Goal: Transaction & Acquisition: Purchase product/service

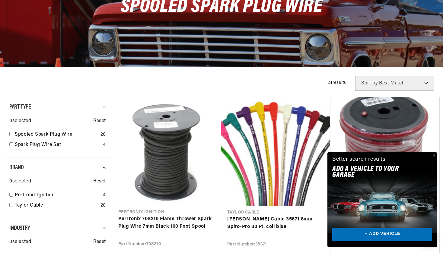
scroll to position [0, 183]
click at [434, 156] on button "Close" at bounding box center [433, 155] width 7 height 7
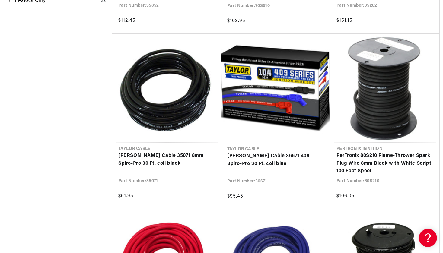
scroll to position [0, 0]
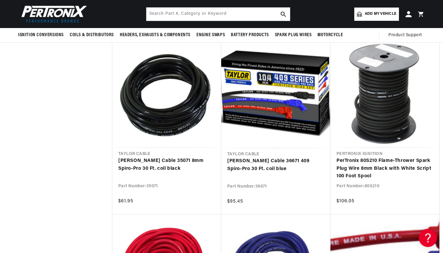
scroll to position [516, 0]
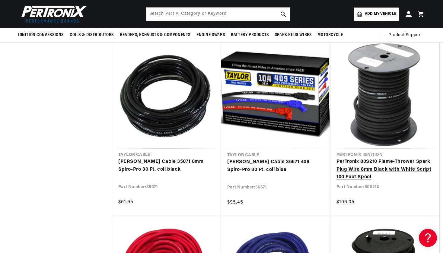
click at [363, 164] on link "PerTronix 80S210 Flame-Thrower Spark Plug Wire 8mm Black with White Script 100 …" at bounding box center [385, 169] width 97 height 23
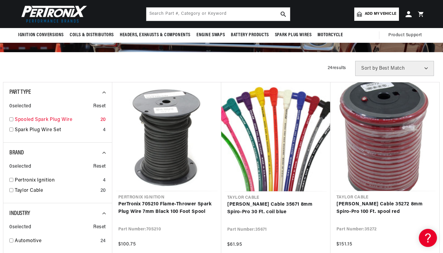
scroll to position [119, 0]
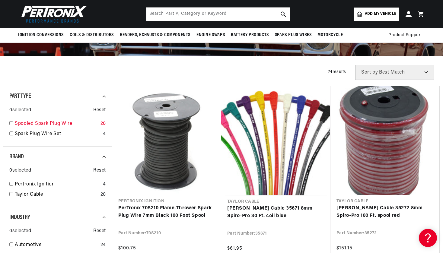
click at [13, 123] on input "checkbox" at bounding box center [11, 123] width 4 height 4
checkbox input "true"
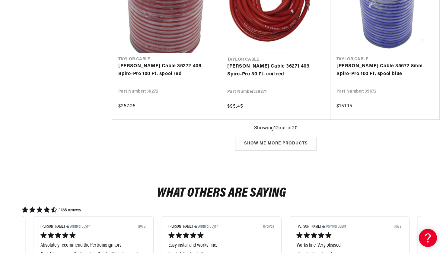
scroll to position [788, 0]
click at [258, 144] on div "Show me more products" at bounding box center [276, 144] width 82 height 14
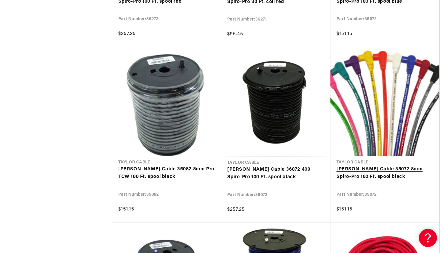
click at [351, 172] on link "[PERSON_NAME] Cable 35072 8mm Spiro-Pro 100 Ft. spool black" at bounding box center [385, 173] width 97 height 15
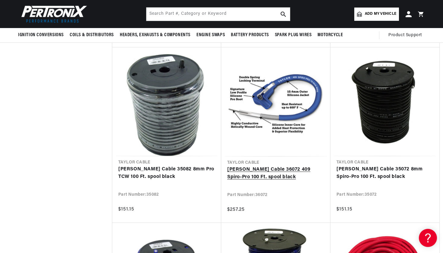
click at [306, 167] on link "Taylor Cable 36072 409 Spiro-Pro 100 Ft. spool black" at bounding box center [275, 173] width 97 height 15
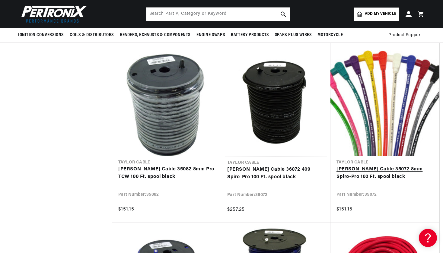
click at [369, 170] on link "Taylor Cable 35072 8mm Spiro-Pro 100 Ft. spool black" at bounding box center [385, 173] width 97 height 15
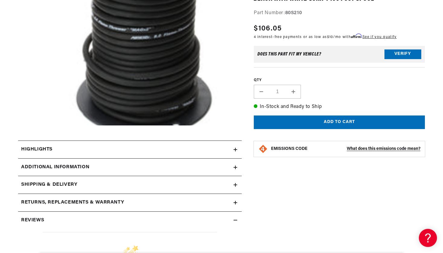
scroll to position [160, 0]
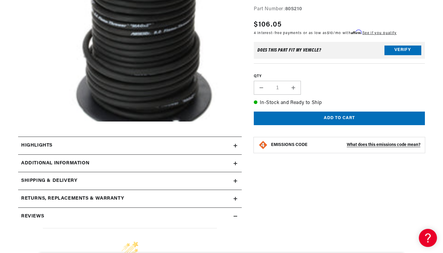
click at [236, 148] on summary "Highlights" at bounding box center [130, 146] width 224 height 18
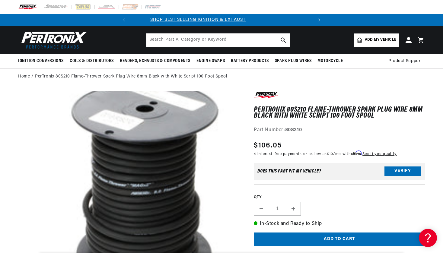
scroll to position [0, 0]
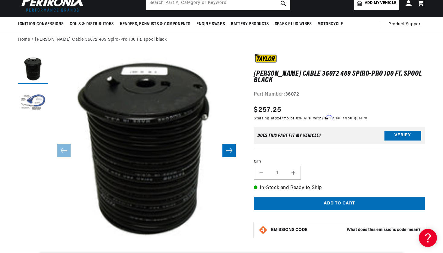
scroll to position [37, 0]
click at [34, 99] on button "Load image 2 in gallery view" at bounding box center [33, 102] width 30 height 30
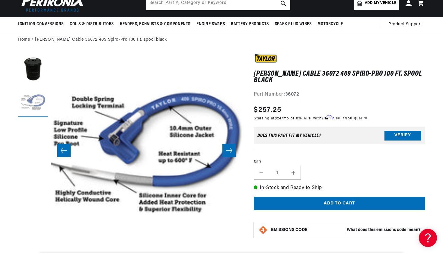
scroll to position [0, 183]
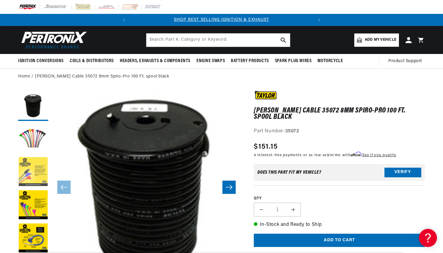
click at [38, 165] on button "Load image 3 in gallery view" at bounding box center [33, 172] width 30 height 30
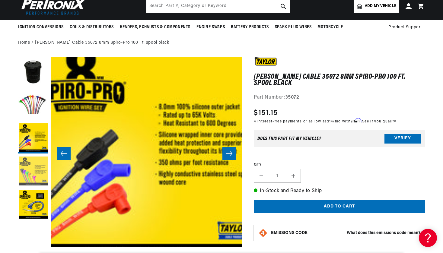
scroll to position [0, 183]
click at [35, 176] on button "Load image 4 in gallery view" at bounding box center [33, 172] width 30 height 30
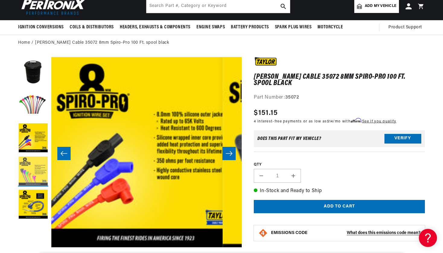
scroll to position [0, 572]
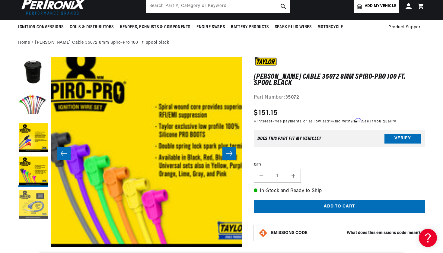
click at [37, 195] on button "Load image 5 in gallery view" at bounding box center [33, 205] width 30 height 30
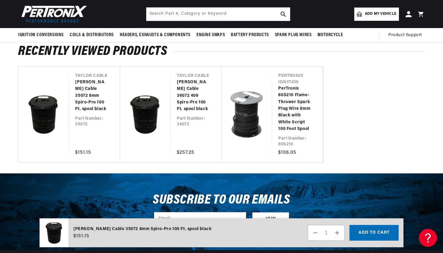
scroll to position [642, 0]
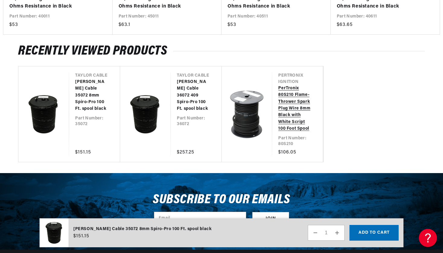
click at [292, 101] on link "PerTronix 80S210 Flame-Thrower Spark Plug Wire 8mm Black with White Script 100 …" at bounding box center [294, 108] width 33 height 47
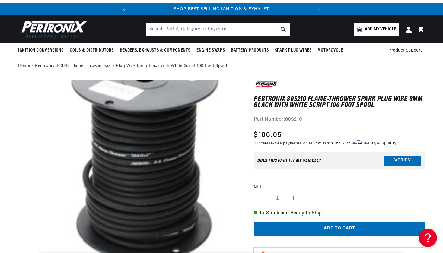
click at [331, 228] on button "Add to cart" at bounding box center [339, 229] width 171 height 14
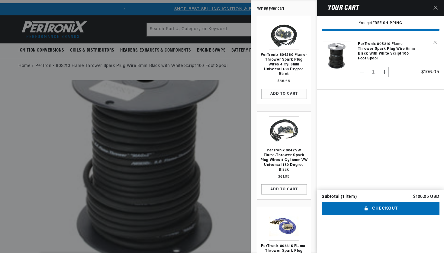
click at [207, 30] on div at bounding box center [222, 126] width 444 height 253
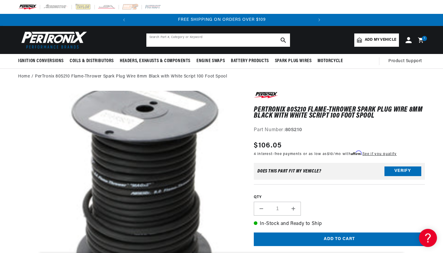
click at [205, 40] on input "text" at bounding box center [218, 40] width 144 height 13
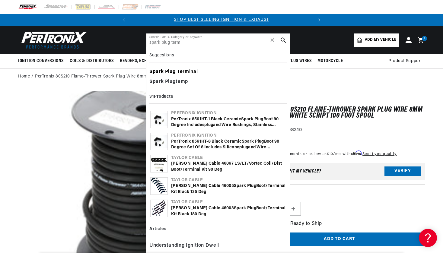
type input "spark plug term"
click at [180, 72] on b "Term" at bounding box center [183, 71] width 12 height 5
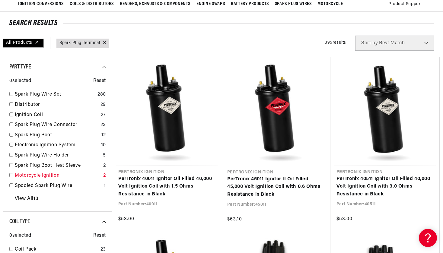
scroll to position [58, 0]
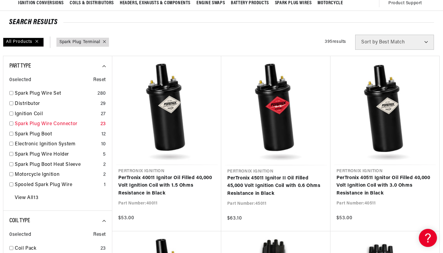
click at [12, 123] on input "checkbox" at bounding box center [11, 124] width 4 height 4
checkbox input "false"
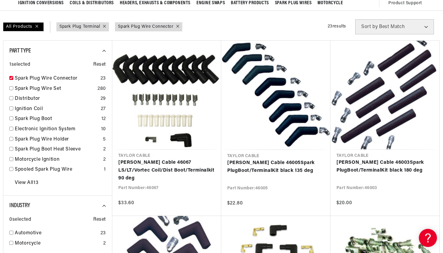
scroll to position [0, 183]
click at [19, 180] on link "View All 13" at bounding box center [27, 183] width 24 height 8
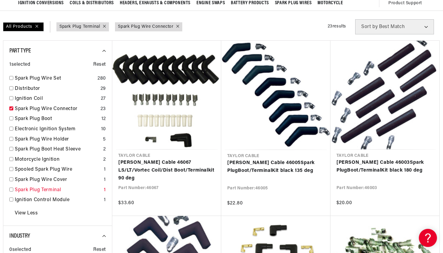
scroll to position [0, 24]
click at [11, 188] on input "checkbox" at bounding box center [11, 190] width 4 height 4
checkbox input "true"
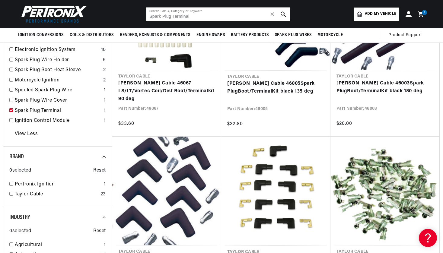
scroll to position [139, 0]
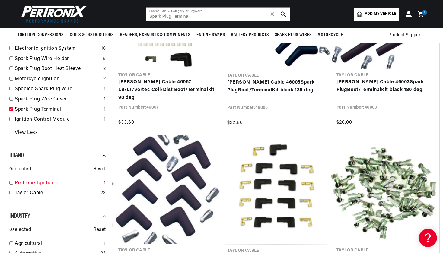
click at [40, 180] on link "Pertronix Ignition" at bounding box center [58, 184] width 87 height 8
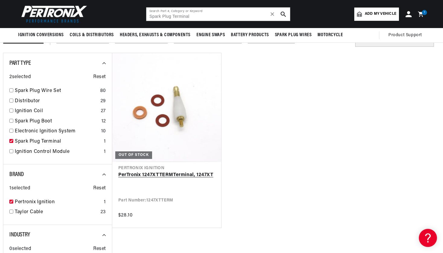
scroll to position [0, 183]
click at [12, 201] on input "checkbox" at bounding box center [11, 202] width 4 height 4
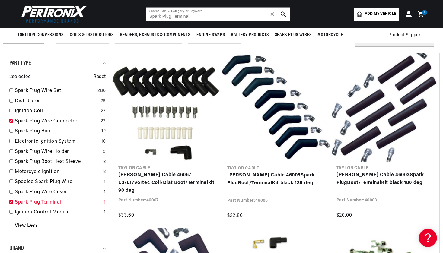
scroll to position [0, 183]
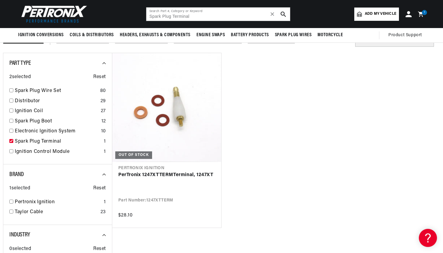
checkbox input "false"
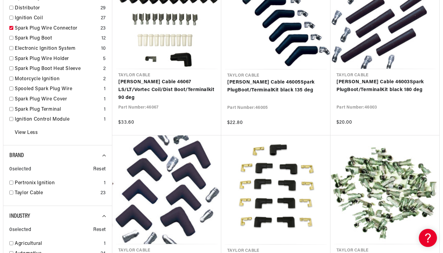
checkbox input "false"
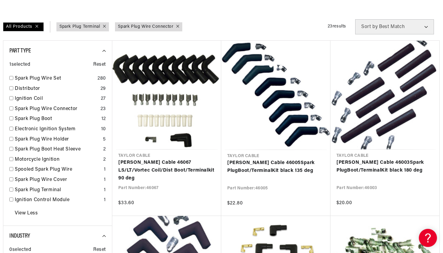
checkbox input "false"
